Goal: Task Accomplishment & Management: Manage account settings

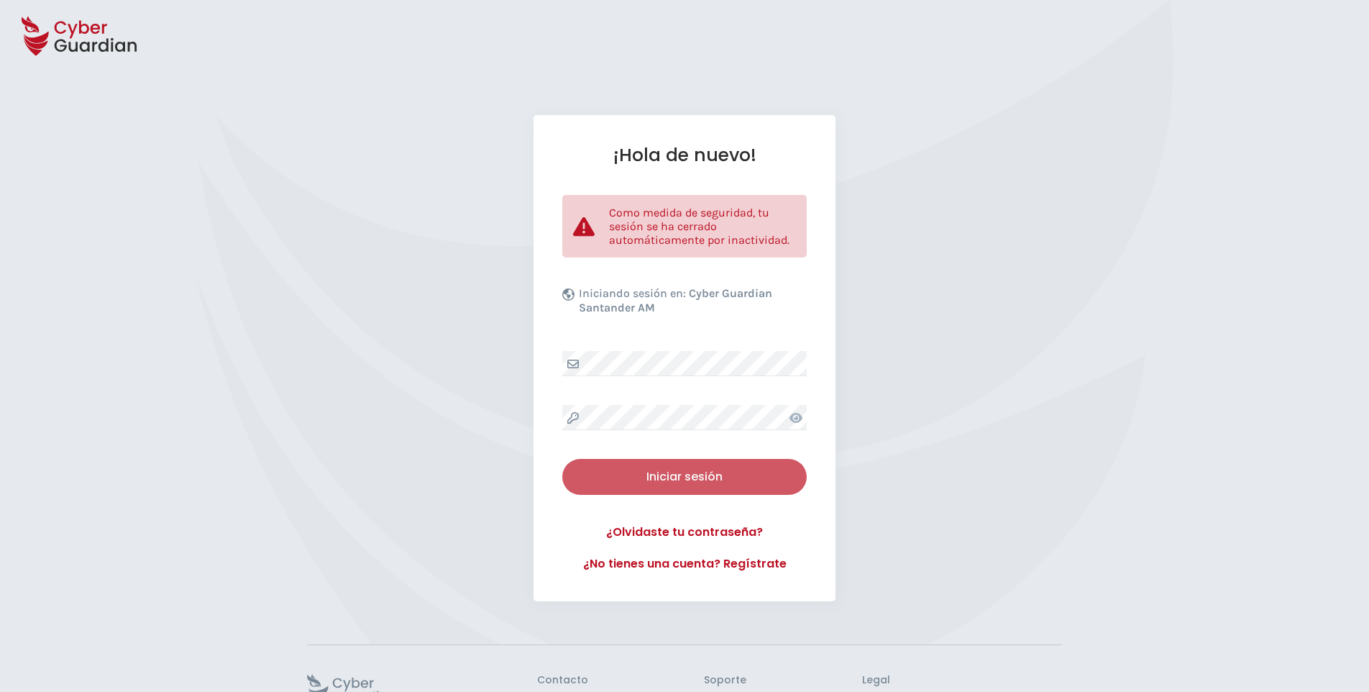
click at [660, 472] on div "Iniciar sesión" at bounding box center [684, 476] width 223 height 17
